Goal: Information Seeking & Learning: Learn about a topic

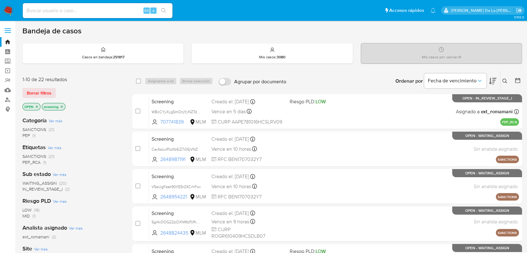
click at [14, 11] on nav "Pausado Ver notificaciones Alt s Accesos rápidos Presiona las siguientes teclas…" at bounding box center [263, 10] width 527 height 21
click at [12, 10] on img at bounding box center [8, 10] width 11 height 11
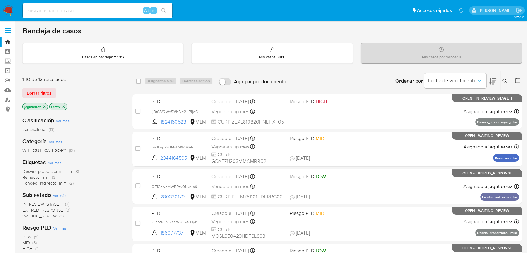
click at [47, 204] on span "IN_REVIEW_STAGE_I" at bounding box center [42, 204] width 40 height 6
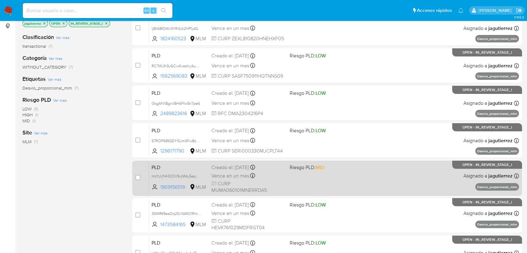
scroll to position [23, 0]
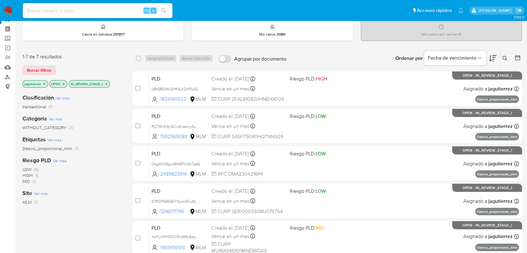
click at [507, 56] on icon at bounding box center [504, 58] width 5 height 5
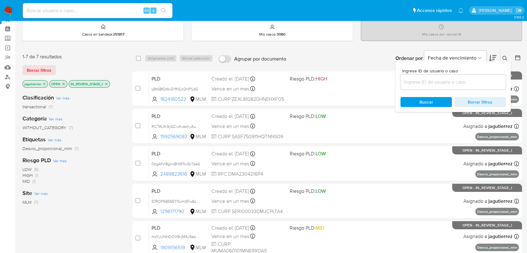
click at [444, 80] on input at bounding box center [452, 82] width 105 height 8
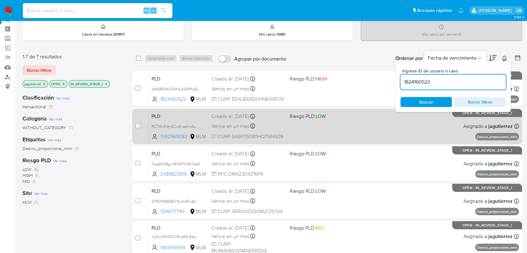
type input "1824160523"
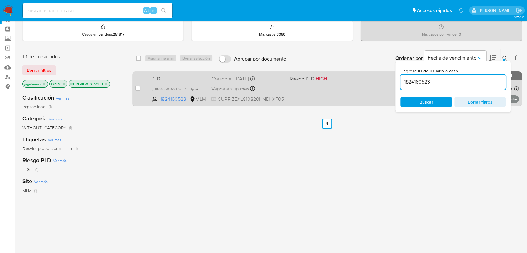
click at [310, 91] on div "PLD ljBt68fQWx5YfhSJt2HP1jdG 1824160523 MLM Riesgo PLD: HIGH Creado el: 12/08/2…" at bounding box center [334, 88] width 370 height 31
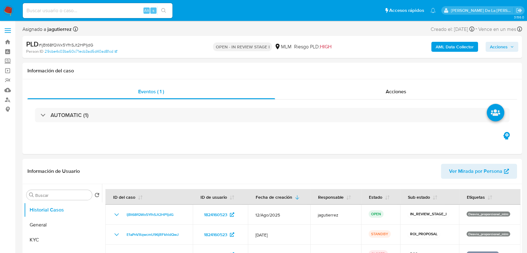
select select "10"
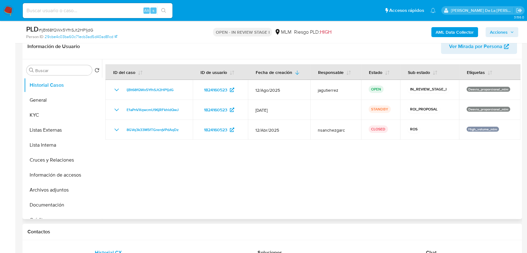
scroll to position [104, 0]
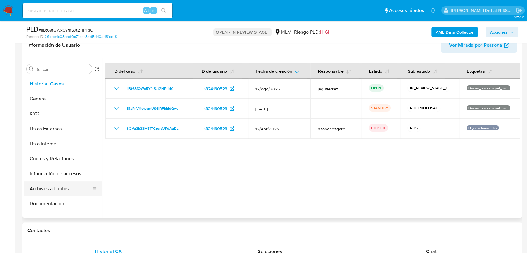
click at [60, 190] on button "Archivos adjuntos" at bounding box center [60, 188] width 73 height 15
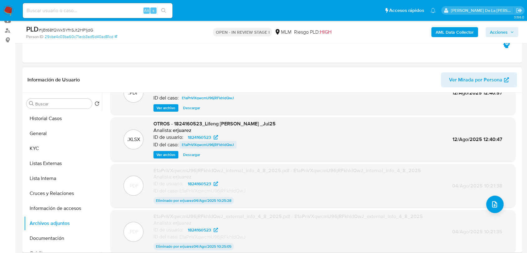
scroll to position [16, 0]
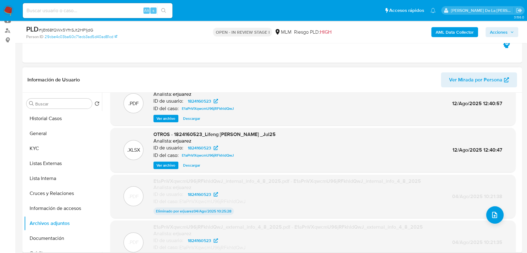
click at [162, 119] on span "Ver archivo" at bounding box center [165, 118] width 19 height 6
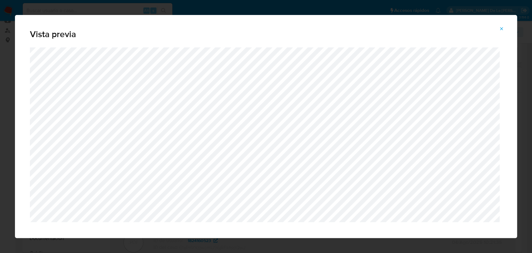
click at [499, 29] on icon "Attachment preview" at bounding box center [501, 28] width 5 height 5
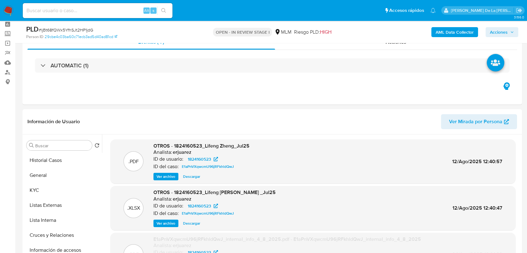
scroll to position [0, 0]
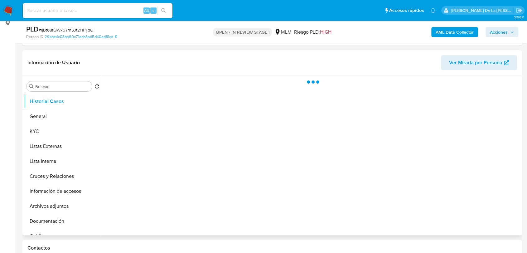
scroll to position [104, 0]
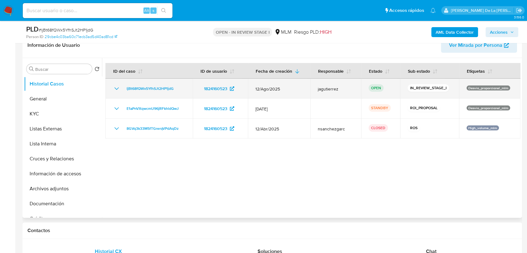
select select "10"
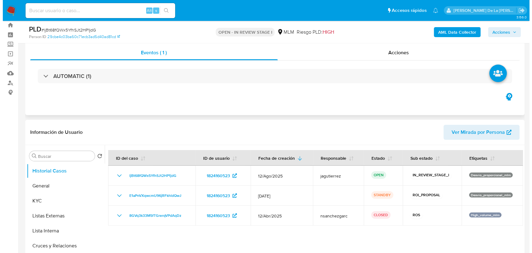
scroll to position [0, 0]
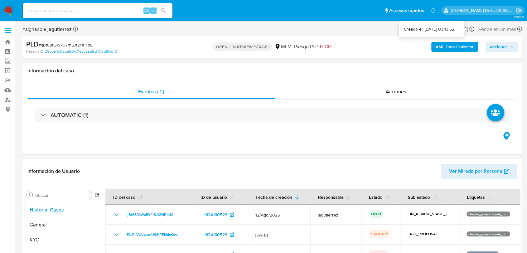
click at [457, 45] on b "AML Data Collector" at bounding box center [454, 47] width 38 height 10
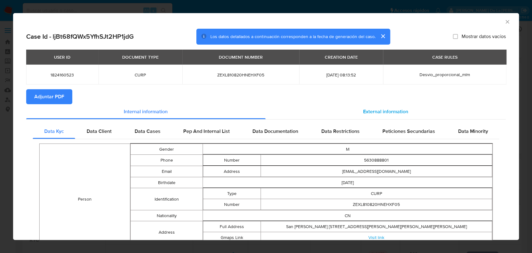
click at [399, 111] on span "External information" at bounding box center [385, 111] width 45 height 7
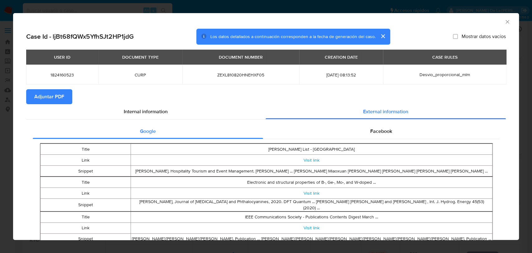
click at [504, 20] on icon "Cerrar ventana" at bounding box center [507, 22] width 6 height 6
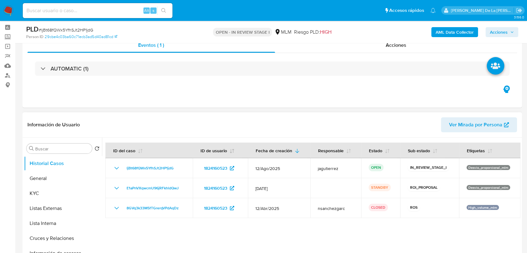
scroll to position [35, 0]
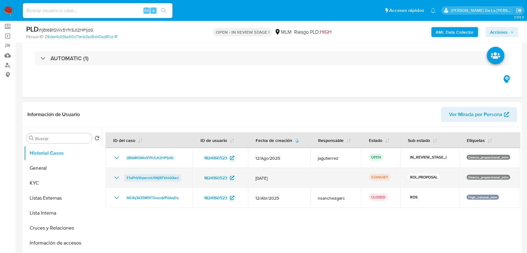
drag, startPoint x: 182, startPoint y: 177, endPoint x: 124, endPoint y: 179, distance: 57.7
click at [124, 179] on div "E1aPnVXqwcmU96jRFkhldQwJ" at bounding box center [149, 177] width 72 height 7
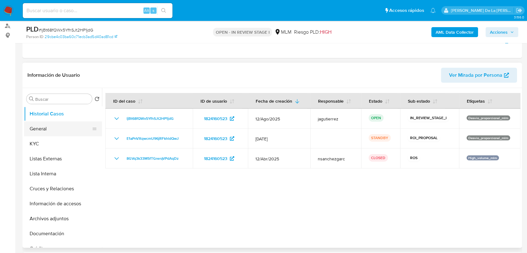
scroll to position [104, 0]
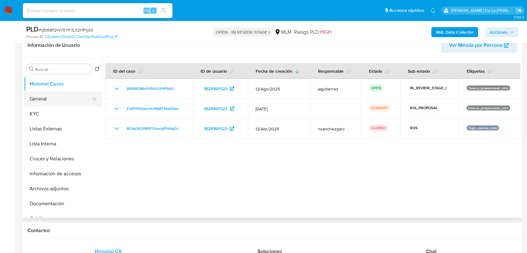
click at [62, 97] on button "General" at bounding box center [60, 98] width 73 height 15
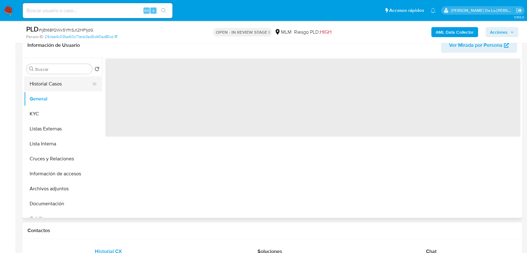
click at [54, 81] on button "Historial Casos" at bounding box center [60, 83] width 73 height 15
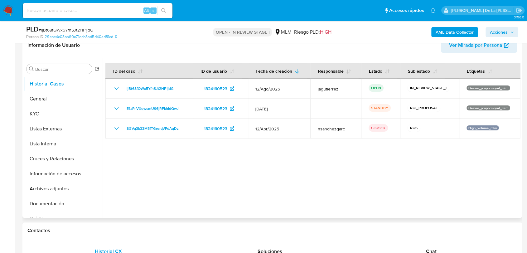
click at [199, 140] on div at bounding box center [311, 138] width 418 height 160
click at [51, 100] on button "General" at bounding box center [60, 98] width 73 height 15
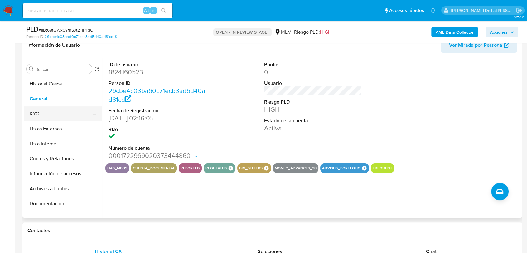
click at [51, 108] on button "KYC" at bounding box center [60, 113] width 73 height 15
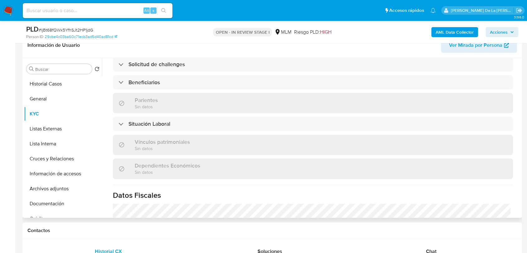
scroll to position [277, 0]
click at [129, 74] on div "Actualizado hace 3 meses Creado: 23/05/2024 01:16:11 Actualizado: 12/06/2025 05…" at bounding box center [312, 65] width 415 height 539
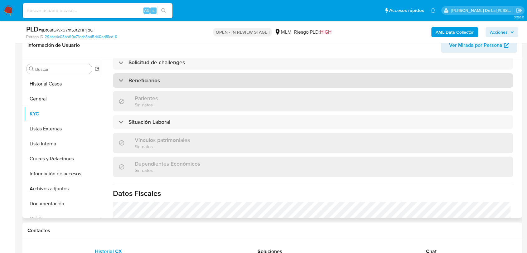
click at [120, 77] on div "Beneficiarios" at bounding box center [138, 80] width 41 height 7
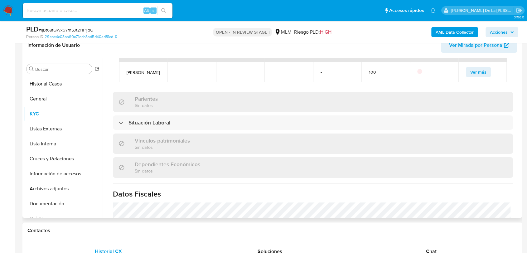
scroll to position [435, 0]
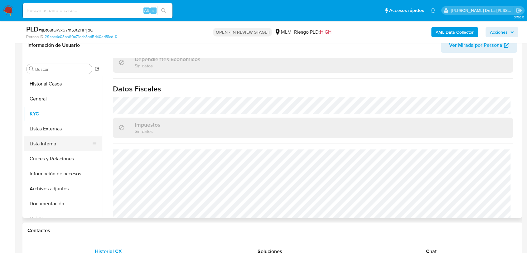
click at [64, 146] on button "Lista Interna" at bounding box center [60, 143] width 73 height 15
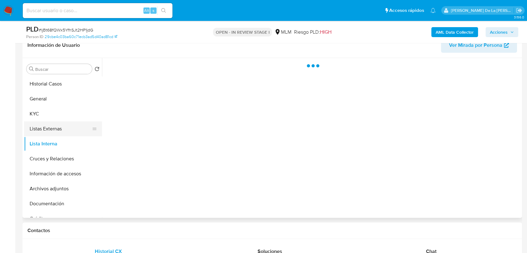
scroll to position [0, 0]
click at [62, 130] on button "Listas Externas" at bounding box center [60, 128] width 73 height 15
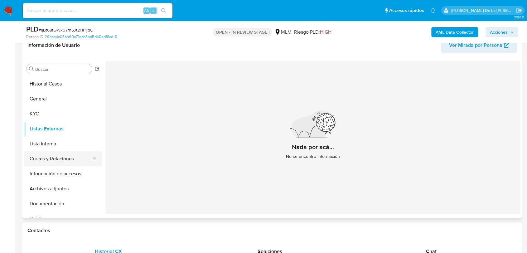
click at [67, 161] on button "Cruces y Relaciones" at bounding box center [60, 158] width 73 height 15
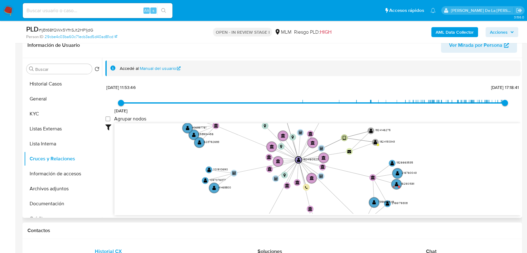
drag, startPoint x: 275, startPoint y: 168, endPoint x: 249, endPoint y: 199, distance: 39.8
click at [249, 199] on icon "device-664ed7eba6f9fa68418c0a4b  user-1824160523  1824160523 person-29cbe4c03…" at bounding box center [317, 168] width 406 height 90
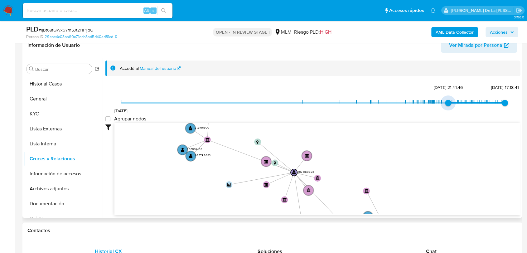
type input "1738435073000"
drag, startPoint x: 120, startPoint y: 102, endPoint x: 449, endPoint y: 104, distance: 328.5
click at [449, 104] on span "1/2/2025, 12:37:53" at bounding box center [452, 103] width 6 height 6
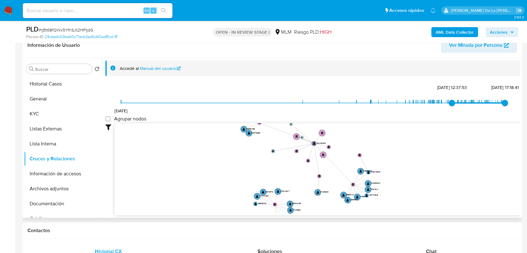
drag, startPoint x: 392, startPoint y: 160, endPoint x: 376, endPoint y: 135, distance: 29.4
click at [376, 135] on icon "device-664ed7eba6f9fa68418c0a4b  user-1824160523  1824160523 person-29cbe4c03…" at bounding box center [317, 168] width 406 height 90
click at [55, 178] on button "Información de accesos" at bounding box center [60, 173] width 73 height 15
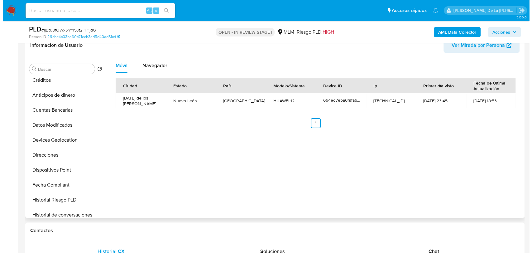
scroll to position [173, 0]
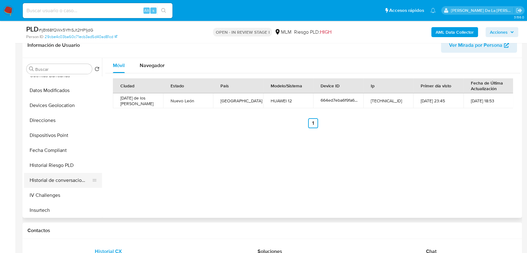
click at [53, 181] on button "Historial de conversaciones" at bounding box center [60, 180] width 73 height 15
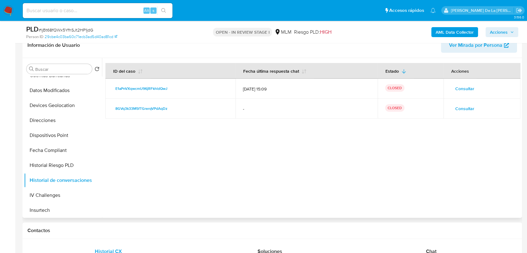
click at [455, 108] on span "Consultar" at bounding box center [464, 108] width 19 height 9
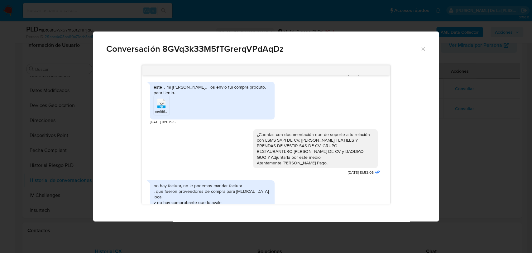
scroll to position [295, 0]
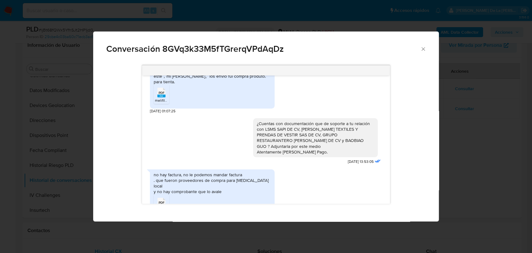
click at [422, 49] on icon "Cerrar" at bounding box center [423, 49] width 6 height 6
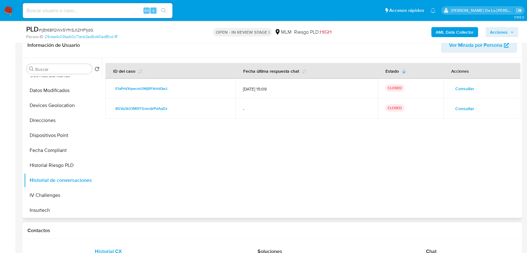
click at [459, 111] on span "Consultar" at bounding box center [464, 108] width 19 height 9
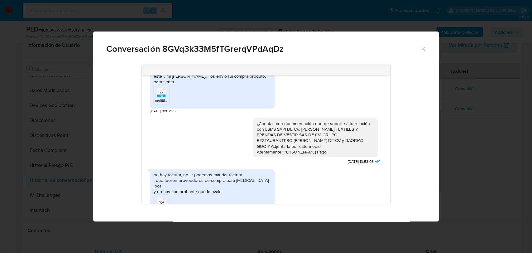
click at [425, 47] on icon "Cerrar" at bounding box center [423, 49] width 6 height 6
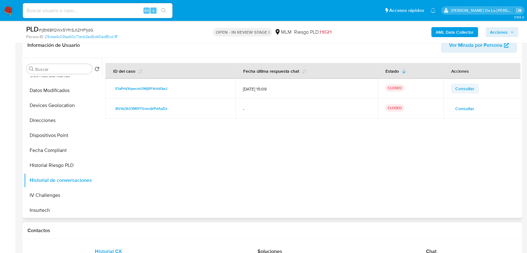
click at [463, 82] on td "Consultar" at bounding box center [481, 89] width 77 height 20
click at [461, 86] on span "Consultar" at bounding box center [464, 88] width 19 height 9
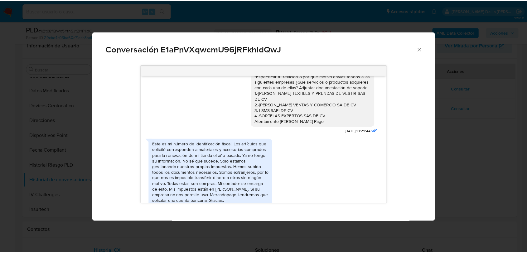
scroll to position [453, 0]
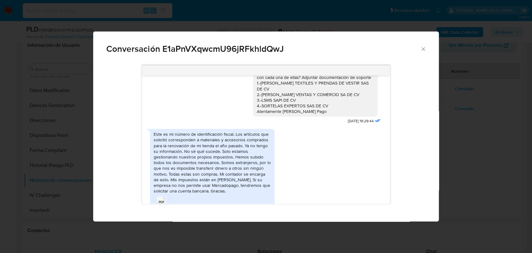
click at [487, 138] on div "Conversación E1aPnVXqwcmU96jRFkhldQwJ 04/08/2025 18:18:30 PDF PDF melifile36919…" at bounding box center [266, 126] width 532 height 253
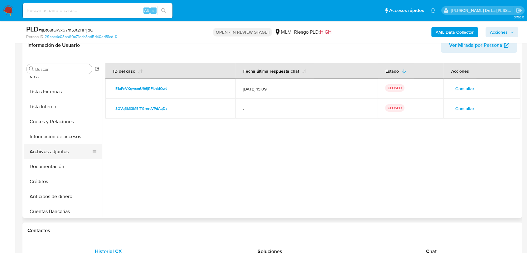
scroll to position [35, 0]
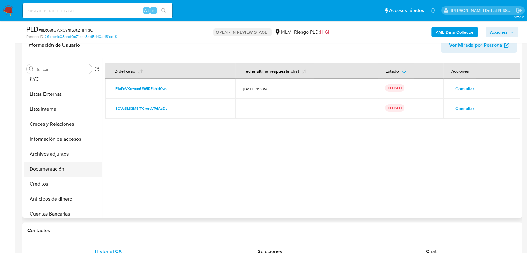
click at [47, 161] on button "Documentación" at bounding box center [60, 168] width 73 height 15
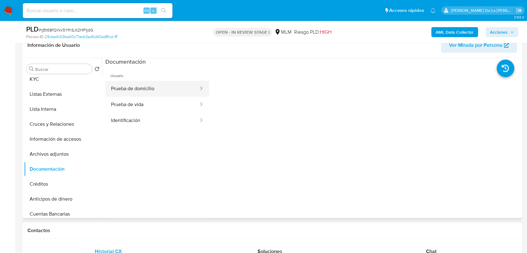
click at [137, 88] on button "Prueba de domicilio" at bounding box center [152, 89] width 94 height 16
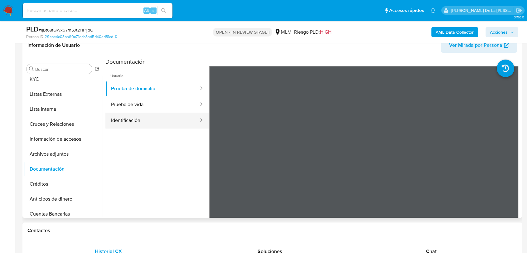
click at [142, 113] on button "Identificación" at bounding box center [152, 121] width 94 height 16
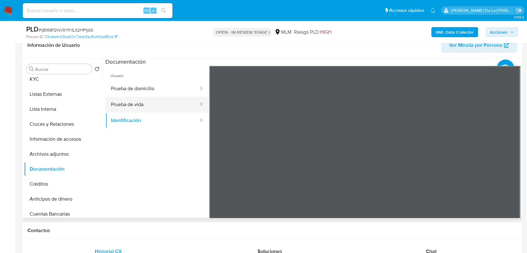
click at [131, 103] on button "Prueba de vida" at bounding box center [152, 105] width 94 height 16
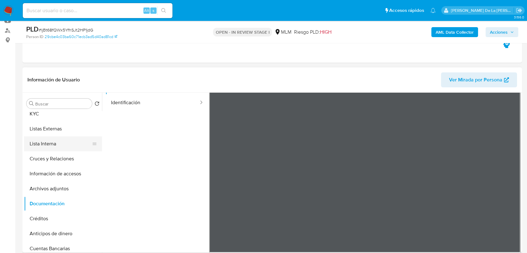
scroll to position [0, 0]
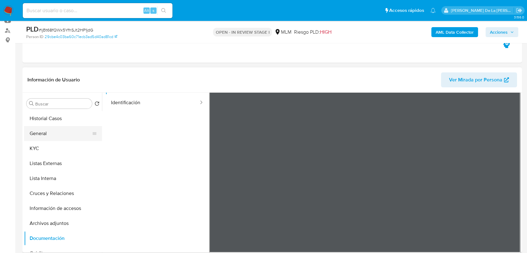
click at [47, 139] on button "General" at bounding box center [60, 133] width 73 height 15
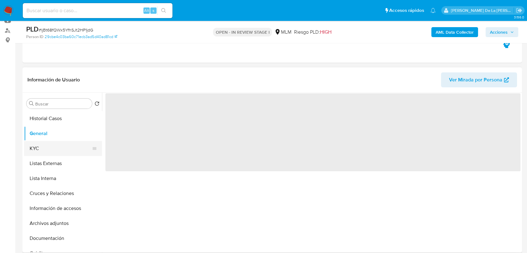
click at [41, 144] on button "KYC" at bounding box center [60, 148] width 73 height 15
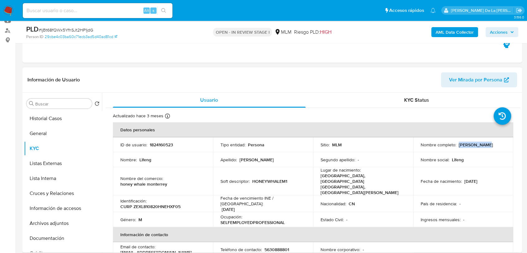
drag, startPoint x: 492, startPoint y: 146, endPoint x: 457, endPoint y: 146, distance: 35.5
click at [457, 146] on div "Nombre completo : Lifeng Zheng" at bounding box center [462, 145] width 85 height 6
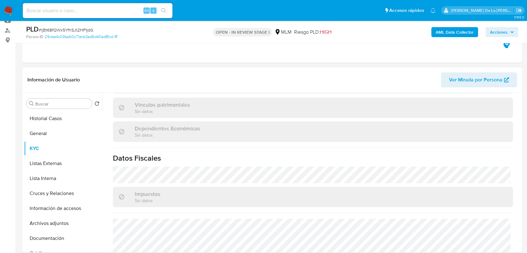
scroll to position [381, 0]
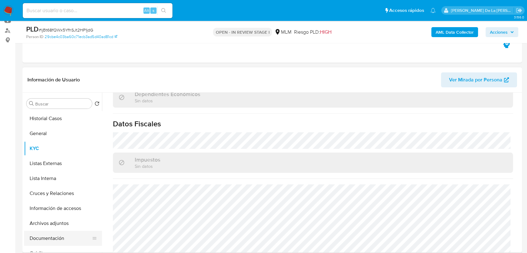
click at [54, 233] on button "Documentación" at bounding box center [60, 238] width 73 height 15
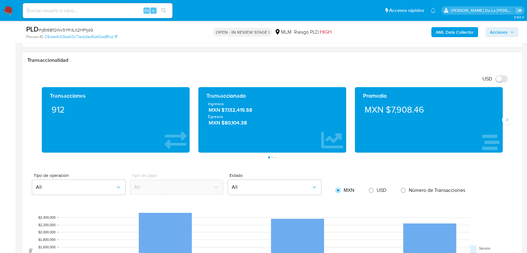
scroll to position [450, 0]
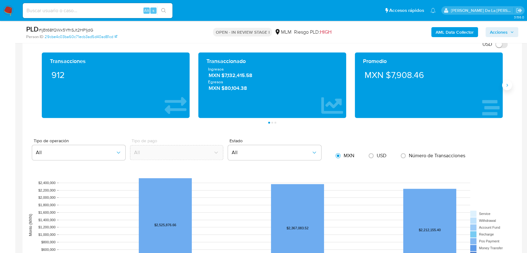
click at [504, 85] on button "Siguiente" at bounding box center [507, 85] width 10 height 10
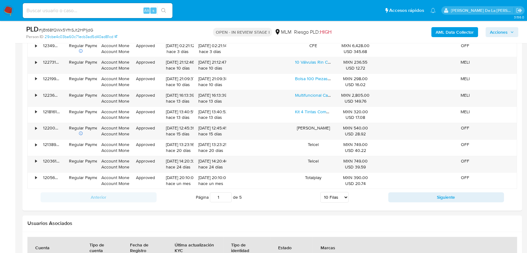
scroll to position [796, 0]
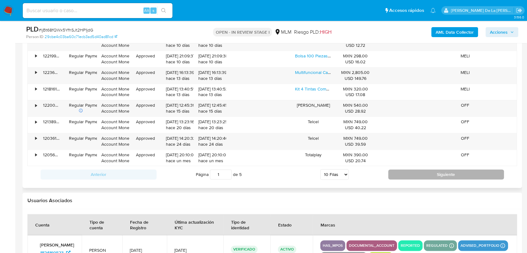
click at [406, 176] on button "Siguiente" at bounding box center [446, 174] width 116 height 10
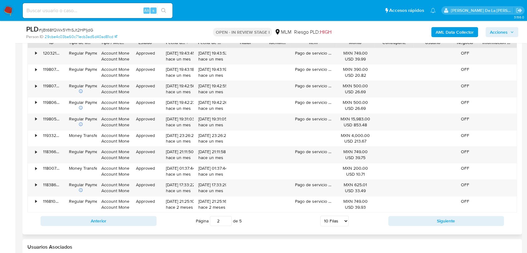
scroll to position [762, 0]
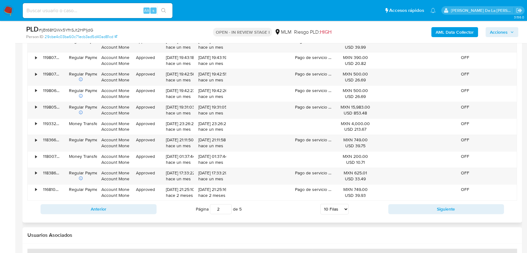
click at [408, 202] on div "Anterior Página 2 de 5 5 Filas 10 Filas 20 Filas 25 Filas 50 Filas 100 Filas Si…" at bounding box center [271, 208] width 489 height 17
click at [402, 206] on button "Siguiente" at bounding box center [446, 209] width 116 height 10
type input "3"
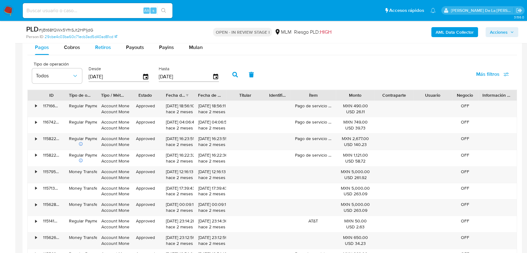
scroll to position [658, 0]
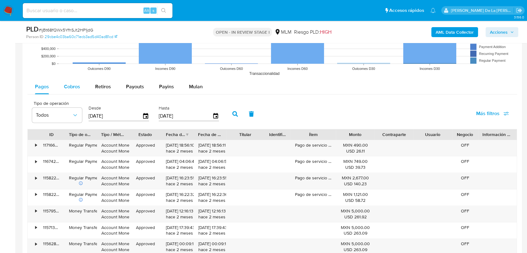
click at [68, 93] on div "Cobros" at bounding box center [72, 86] width 16 height 15
select select "10"
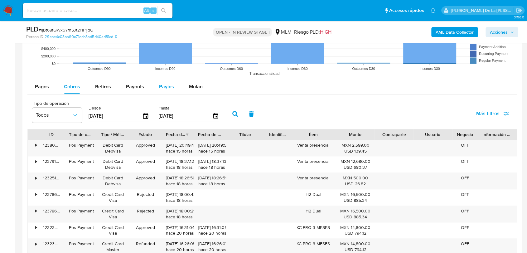
click at [151, 85] on button "Payins" at bounding box center [166, 86] width 30 height 15
select select "10"
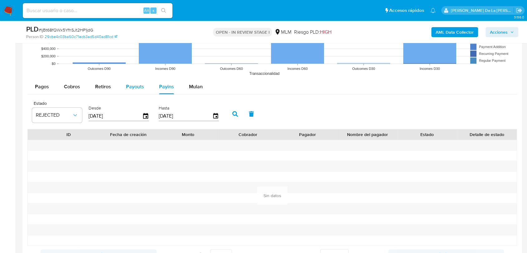
click at [131, 88] on span "Payouts" at bounding box center [135, 86] width 18 height 7
select select "10"
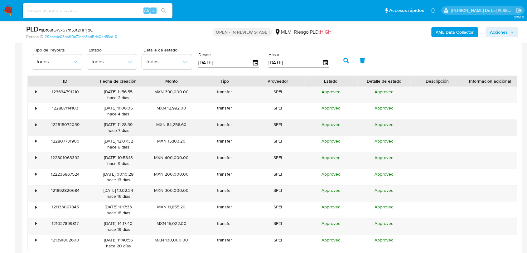
scroll to position [727, 0]
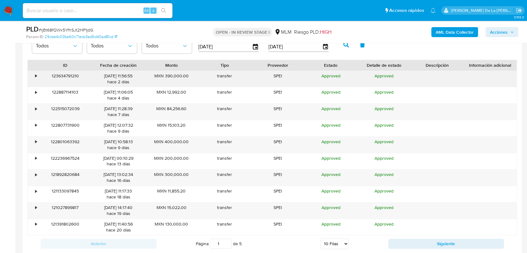
click at [38, 74] on div "•" at bounding box center [33, 79] width 11 height 16
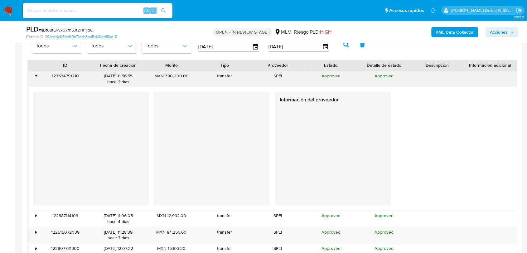
click at [37, 74] on div "•" at bounding box center [33, 79] width 11 height 16
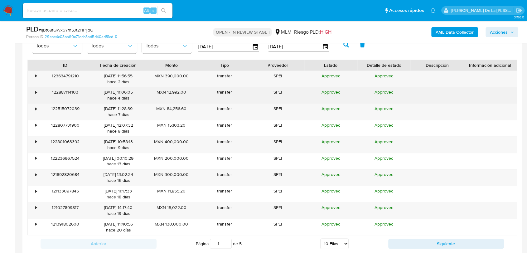
click at [38, 93] on div "• 122887114103 23/08/2025 11:06:05 hace 4 días MXN 12,992.00 transfer SPEI Appr…" at bounding box center [272, 95] width 489 height 16
click at [34, 89] on div "•" at bounding box center [33, 95] width 11 height 16
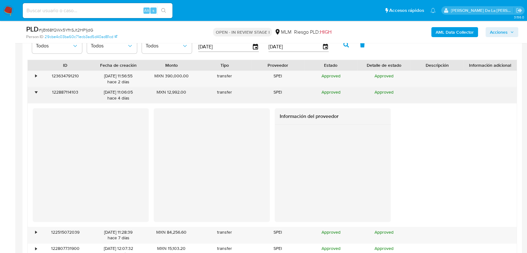
click at [34, 89] on div "•" at bounding box center [33, 95] width 11 height 16
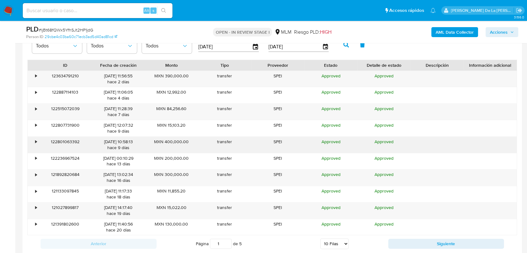
click at [35, 140] on div "•" at bounding box center [36, 142] width 2 height 6
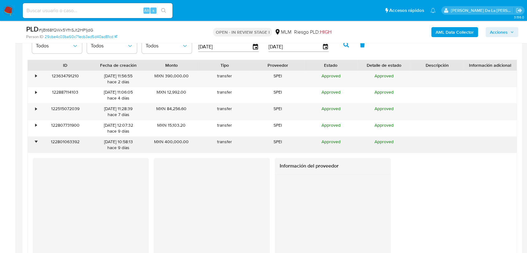
scroll to position [762, 0]
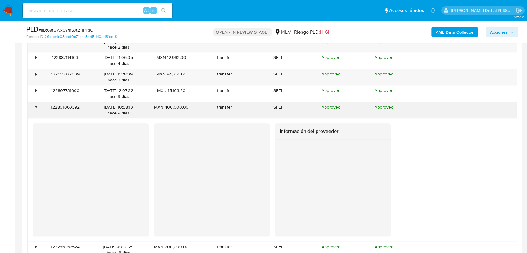
click at [35, 107] on div "•" at bounding box center [36, 107] width 2 height 6
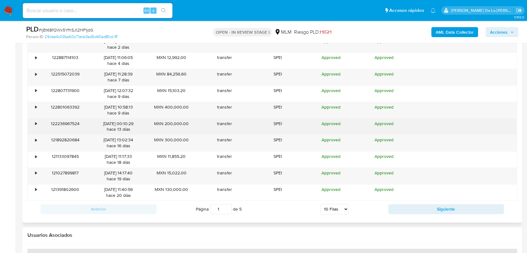
click at [41, 122] on div "122236967524" at bounding box center [65, 126] width 53 height 16
click at [34, 122] on div "•" at bounding box center [33, 126] width 11 height 16
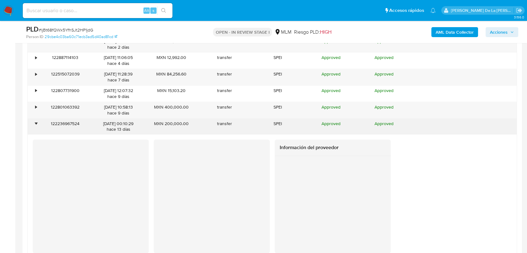
click at [34, 122] on div "•" at bounding box center [33, 126] width 11 height 16
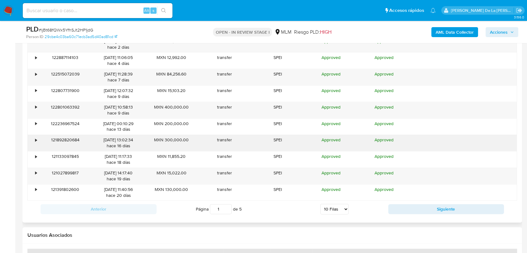
click at [33, 135] on div "•" at bounding box center [33, 143] width 11 height 16
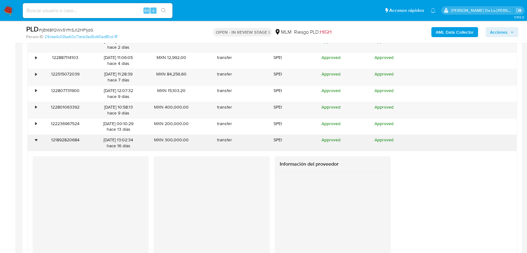
click at [33, 135] on div "•" at bounding box center [33, 143] width 11 height 16
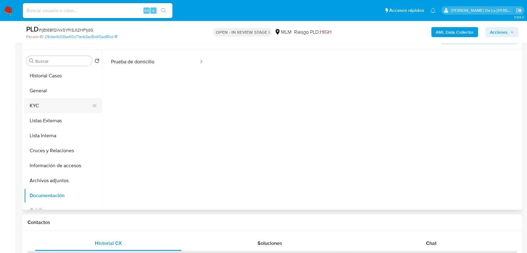
scroll to position [69, 0]
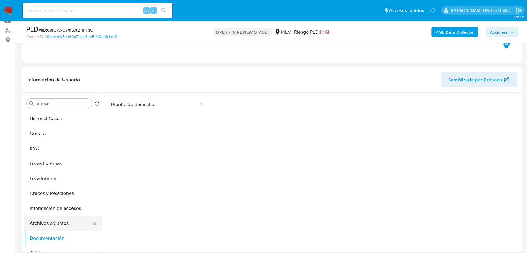
click at [58, 224] on button "Archivos adjuntos" at bounding box center [60, 223] width 73 height 15
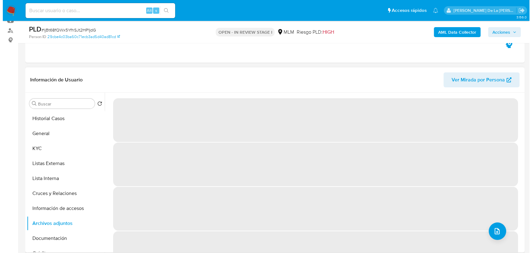
scroll to position [104, 0]
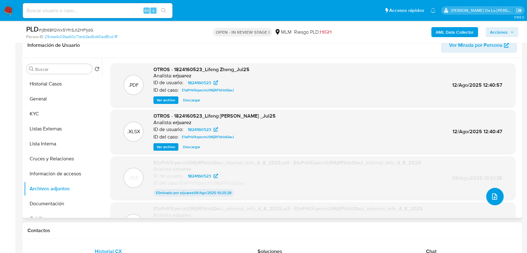
click at [495, 199] on span "upload-file" at bounding box center [494, 196] width 7 height 7
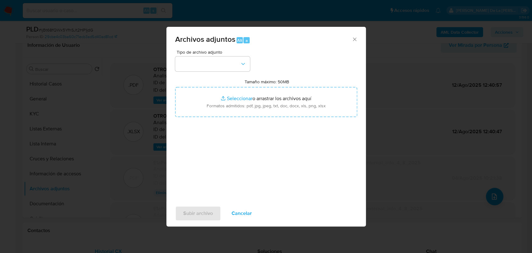
click at [240, 55] on div "Tipo de archivo adjunto" at bounding box center [212, 61] width 75 height 22
click at [234, 59] on button "button" at bounding box center [212, 63] width 75 height 15
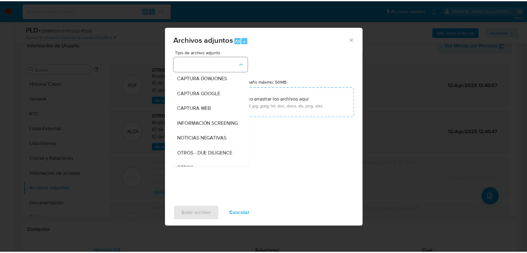
scroll to position [32, 0]
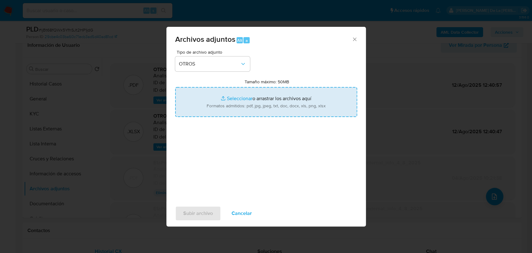
type input "C:\fakepath\1824160523_LIFENG ZHENG_AGO2025.pdf"
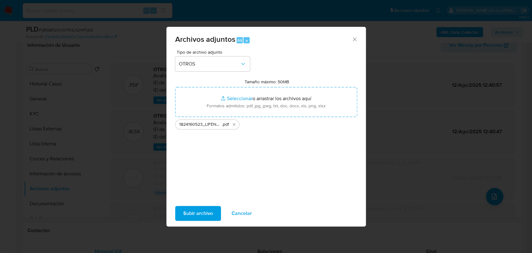
click at [207, 208] on span "Subir archivo" at bounding box center [198, 213] width 30 height 14
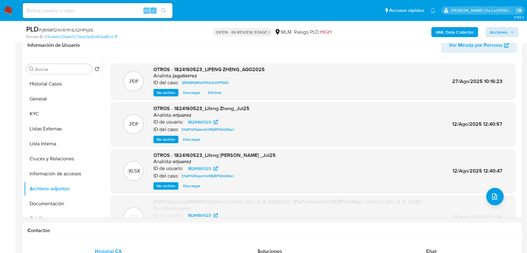
drag, startPoint x: 502, startPoint y: 26, endPoint x: 502, endPoint y: 30, distance: 4.4
click at [502, 27] on div "AML Data Collector Acciones" at bounding box center [437, 32] width 162 height 15
click at [502, 30] on span "Acciones" at bounding box center [499, 32] width 18 height 10
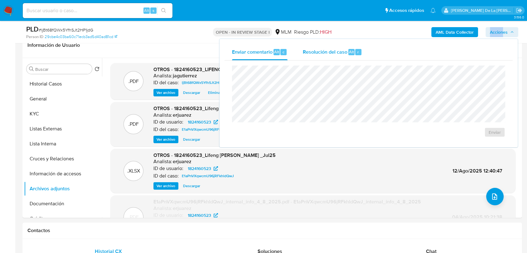
click at [363, 50] on button "Resolución del caso Alt r" at bounding box center [332, 52] width 74 height 16
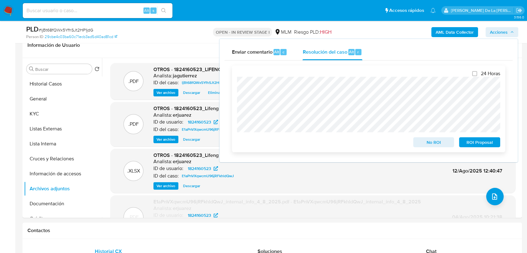
click at [440, 144] on span "No ROI" at bounding box center [433, 142] width 32 height 9
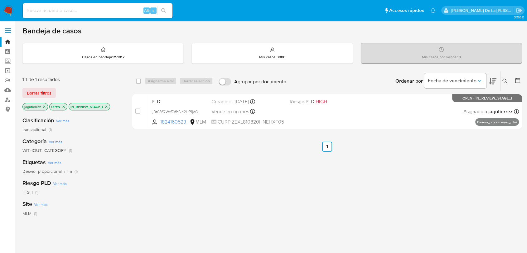
click at [6, 14] on img at bounding box center [8, 10] width 11 height 11
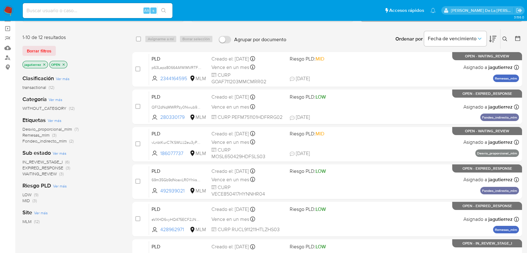
scroll to position [35, 0]
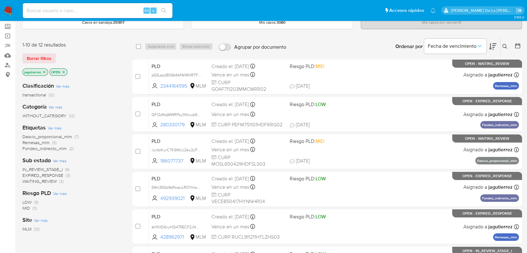
click at [39, 170] on span "IN_REVIEW_STAGE_I" at bounding box center [42, 169] width 40 height 6
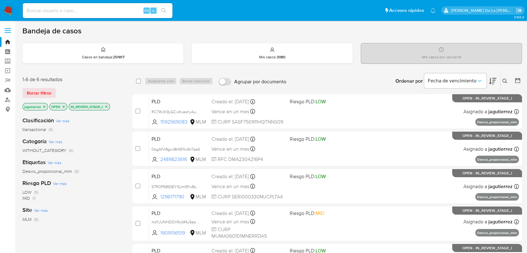
click at [504, 80] on icon at bounding box center [504, 81] width 5 height 5
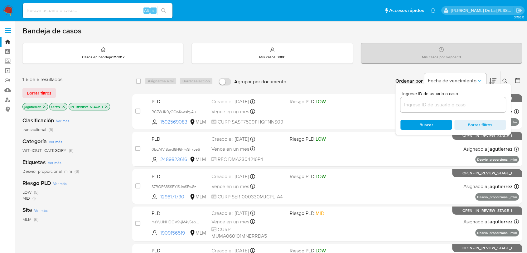
click at [441, 112] on div at bounding box center [452, 104] width 105 height 15
click at [441, 105] on input at bounding box center [452, 105] width 105 height 8
paste input "2489823616"
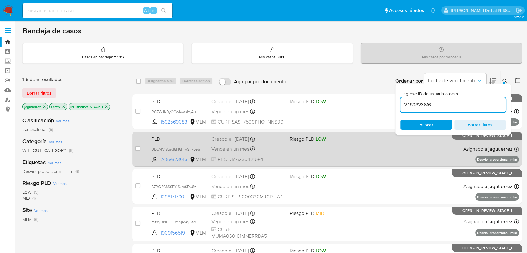
type input "2489823616"
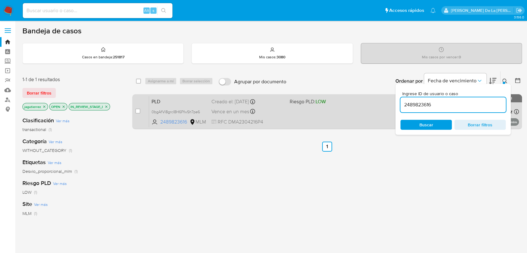
click at [340, 114] on div "PLD 0bgAfVl8grcl8H6FfwSh7pe6 2489823616 MLM Riesgo PLD: LOW Creado el: 12/08/20…" at bounding box center [334, 111] width 370 height 31
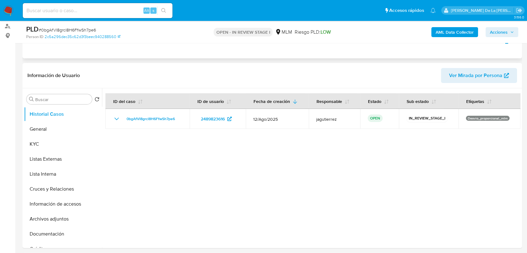
scroll to position [69, 0]
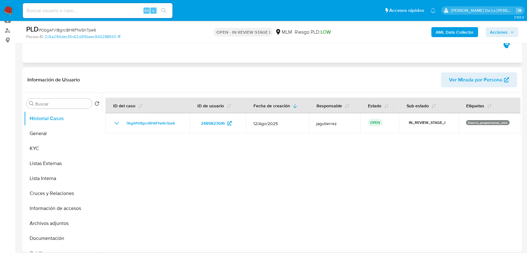
select select "10"
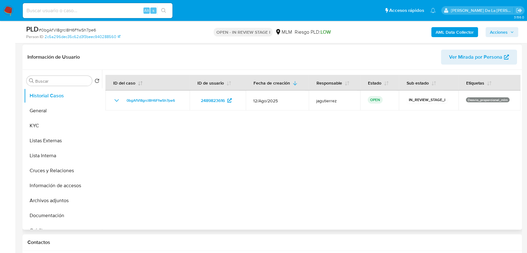
scroll to position [104, 0]
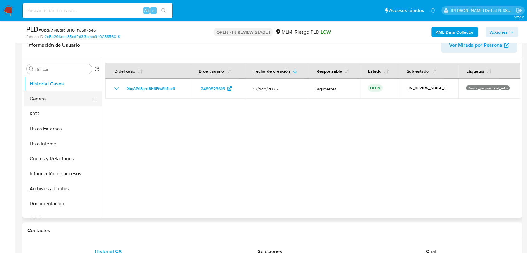
click at [70, 99] on button "General" at bounding box center [60, 98] width 73 height 15
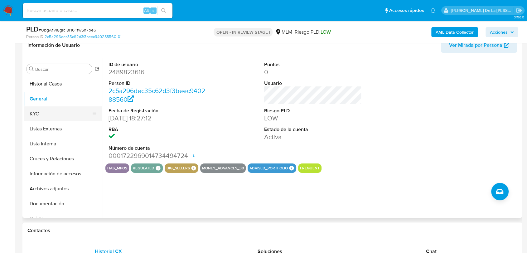
click at [74, 111] on button "KYC" at bounding box center [60, 113] width 73 height 15
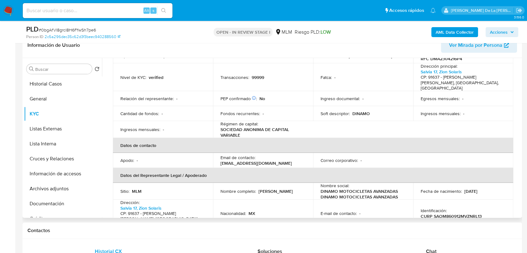
scroll to position [35, 0]
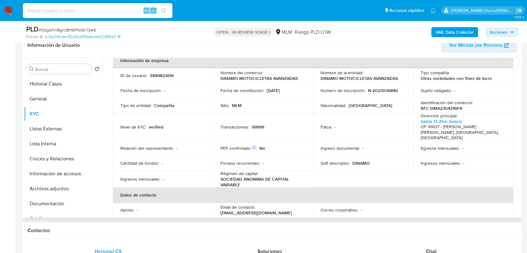
click at [342, 74] on p "Nombre de la entidad :" at bounding box center [341, 73] width 43 height 6
click at [343, 79] on p "DINAMO MOTOCICLETAS AVANZADAS" at bounding box center [358, 78] width 77 height 6
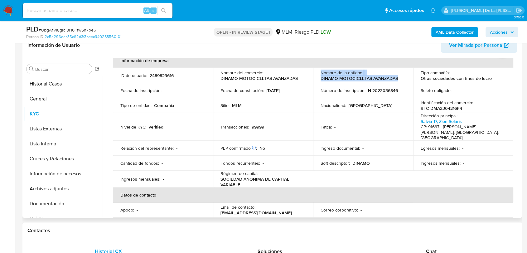
click at [343, 79] on p "DINAMO MOTOCICLETAS AVANZADAS" at bounding box center [358, 78] width 77 height 6
drag, startPoint x: 380, startPoint y: 80, endPoint x: 396, endPoint y: 79, distance: 15.3
click at [381, 80] on p "DINAMO MOTOCICLETAS AVANZADAS" at bounding box center [358, 78] width 77 height 6
click at [397, 79] on div "Nombre de la entidad : DINAMO MOTOCICLETAS AVANZADAS" at bounding box center [362, 75] width 85 height 11
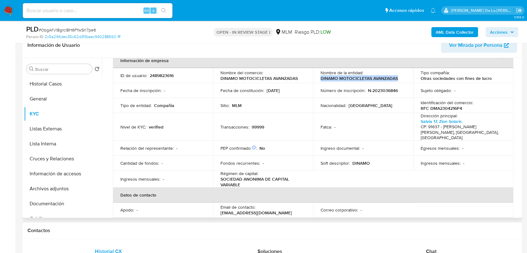
drag, startPoint x: 397, startPoint y: 79, endPoint x: 319, endPoint y: 79, distance: 78.5
click at [320, 79] on div "Nombre de la entidad : DINAMO MOTOCICLETAS AVANZADAS" at bounding box center [362, 75] width 85 height 11
click at [57, 130] on button "Listas Externas" at bounding box center [60, 128] width 73 height 15
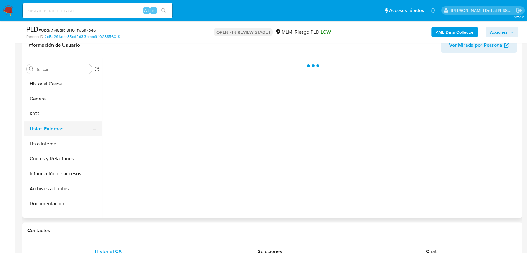
scroll to position [0, 0]
drag, startPoint x: 62, startPoint y: 157, endPoint x: 67, endPoint y: 154, distance: 6.1
click at [63, 157] on button "Cruces y Relaciones" at bounding box center [60, 158] width 73 height 15
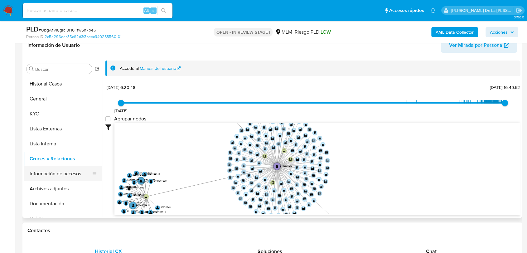
click at [79, 173] on button "Información de accesos" at bounding box center [60, 173] width 73 height 15
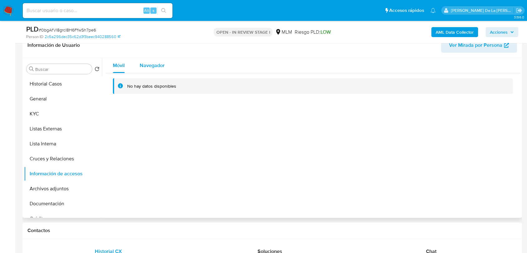
click at [151, 67] on span "Navegador" at bounding box center [152, 65] width 25 height 7
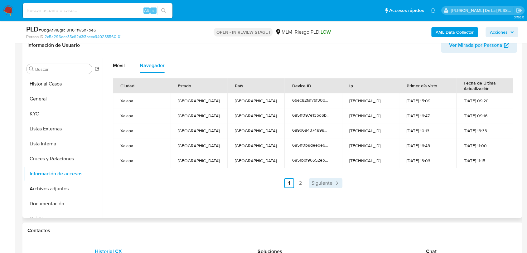
click at [331, 185] on link "Siguiente" at bounding box center [325, 183] width 33 height 10
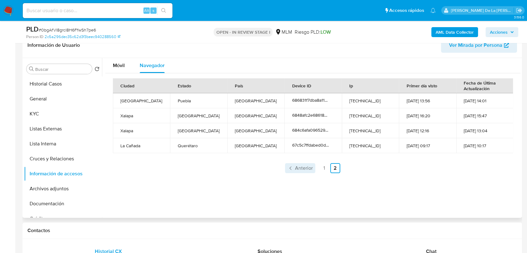
click at [292, 166] on icon "Paginación" at bounding box center [290, 168] width 6 height 6
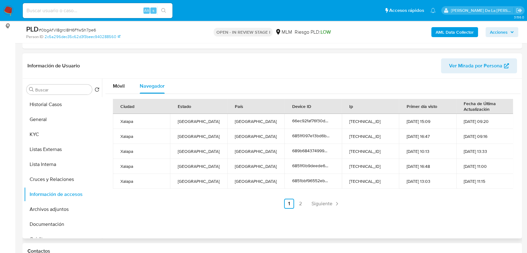
scroll to position [35, 0]
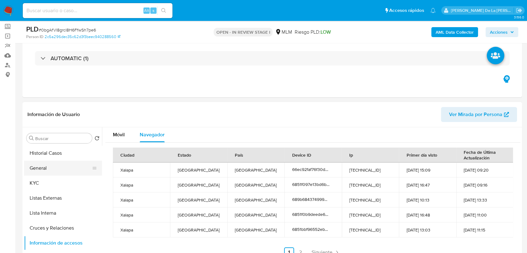
click at [50, 170] on button "General" at bounding box center [60, 168] width 73 height 15
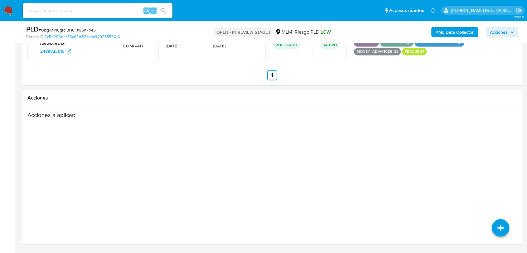
scroll to position [786, 0]
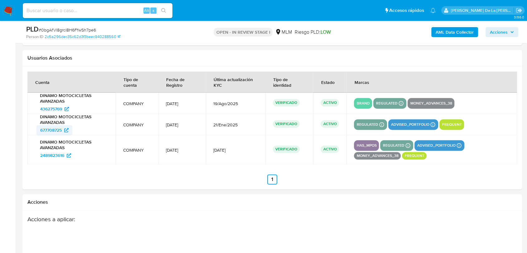
click at [50, 130] on span "677708725" at bounding box center [51, 130] width 22 height 10
click at [55, 111] on span "436275769" at bounding box center [51, 109] width 22 height 10
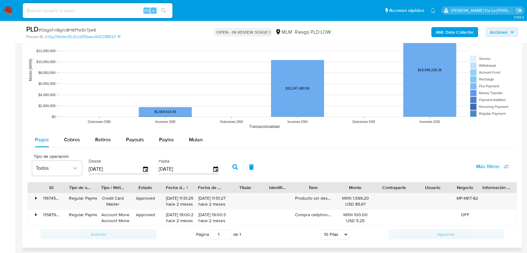
scroll to position [544, 0]
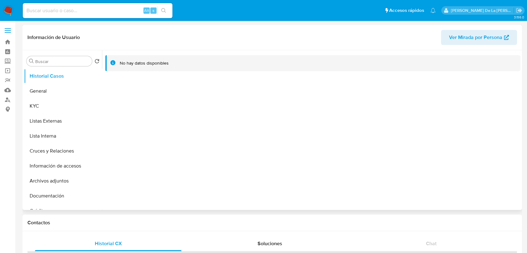
select select "10"
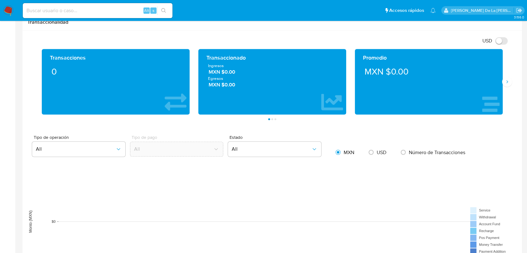
scroll to position [208, 0]
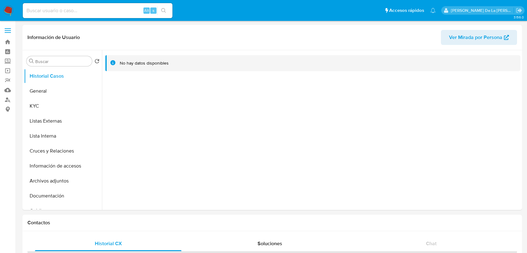
select select "10"
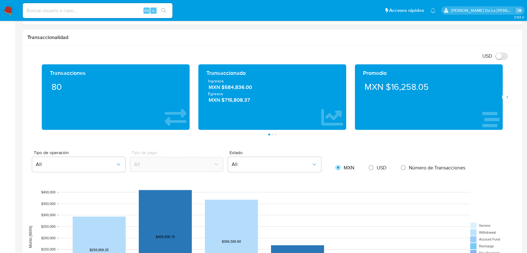
scroll to position [242, 0]
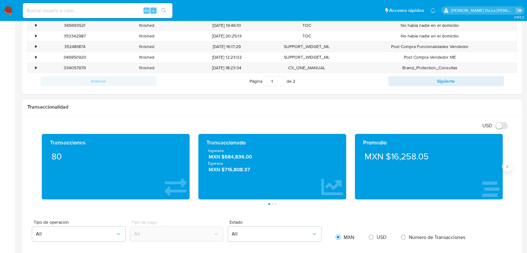
click at [504, 166] on button "Siguiente" at bounding box center [507, 166] width 10 height 10
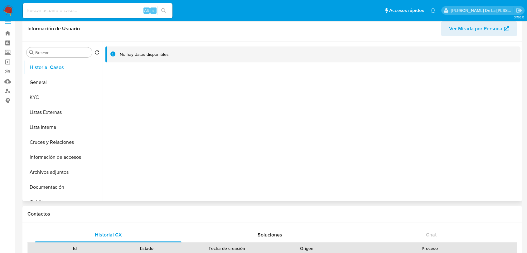
scroll to position [0, 0]
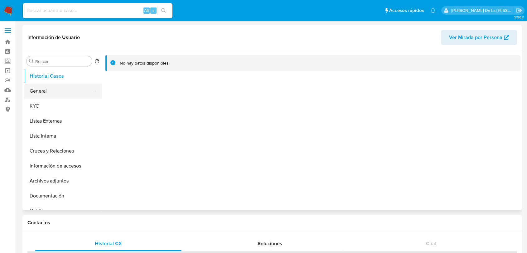
click at [65, 92] on button "General" at bounding box center [60, 91] width 73 height 15
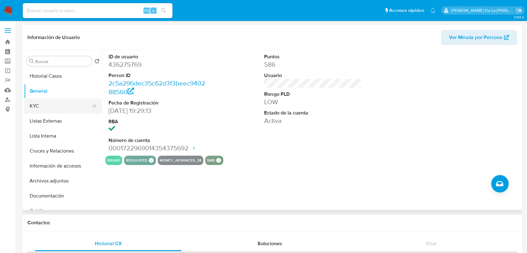
click at [86, 107] on button "KYC" at bounding box center [60, 105] width 73 height 15
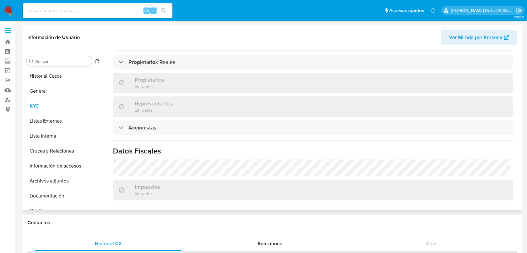
scroll to position [463, 0]
